Goal: Find contact information: Find contact information

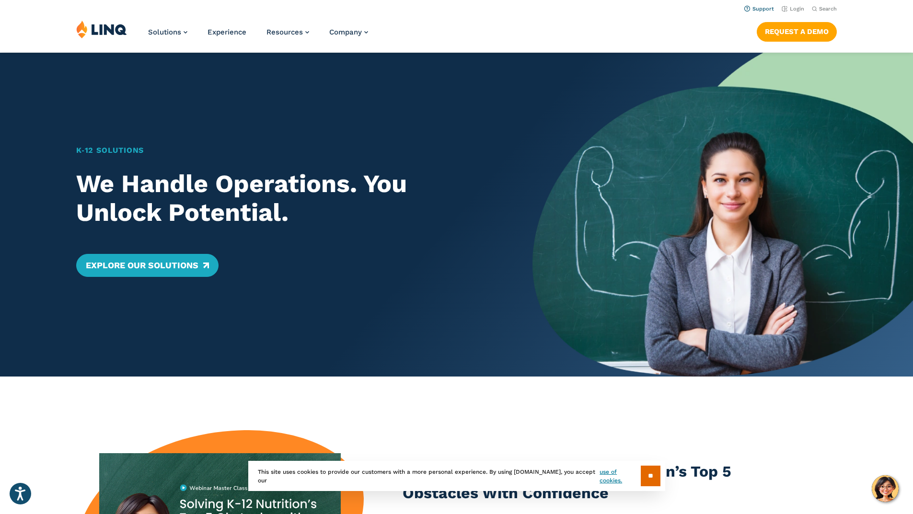
click at [752, 8] on link "Support" at bounding box center [759, 9] width 30 height 6
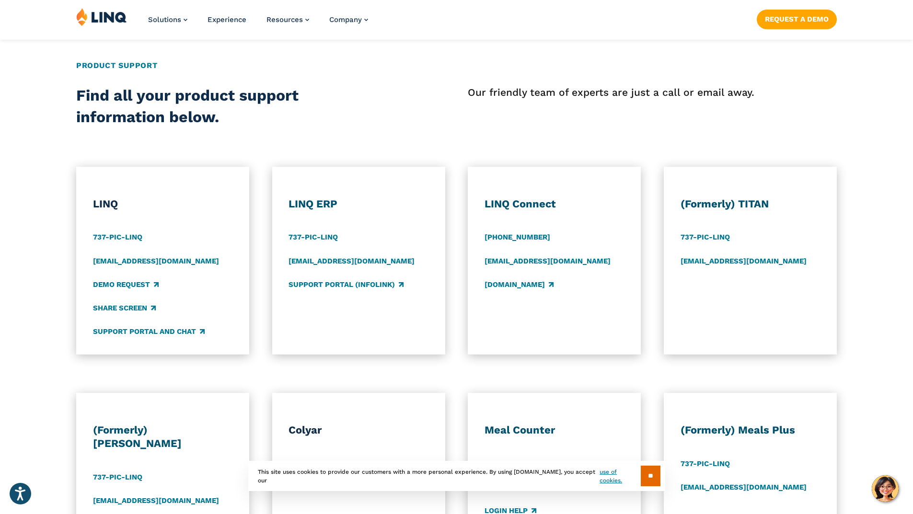
scroll to position [383, 0]
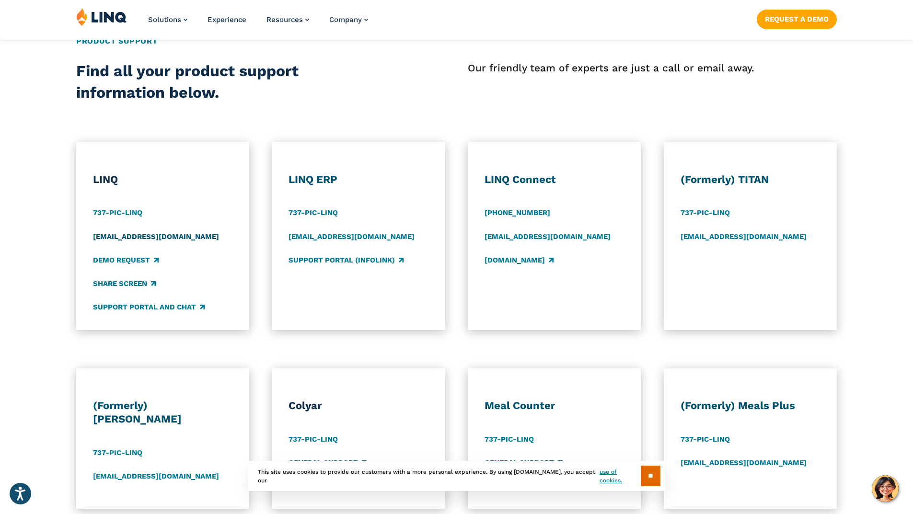
click at [151, 235] on link "[EMAIL_ADDRESS][DOMAIN_NAME]" at bounding box center [156, 236] width 126 height 11
